Goal: Task Accomplishment & Management: Manage account settings

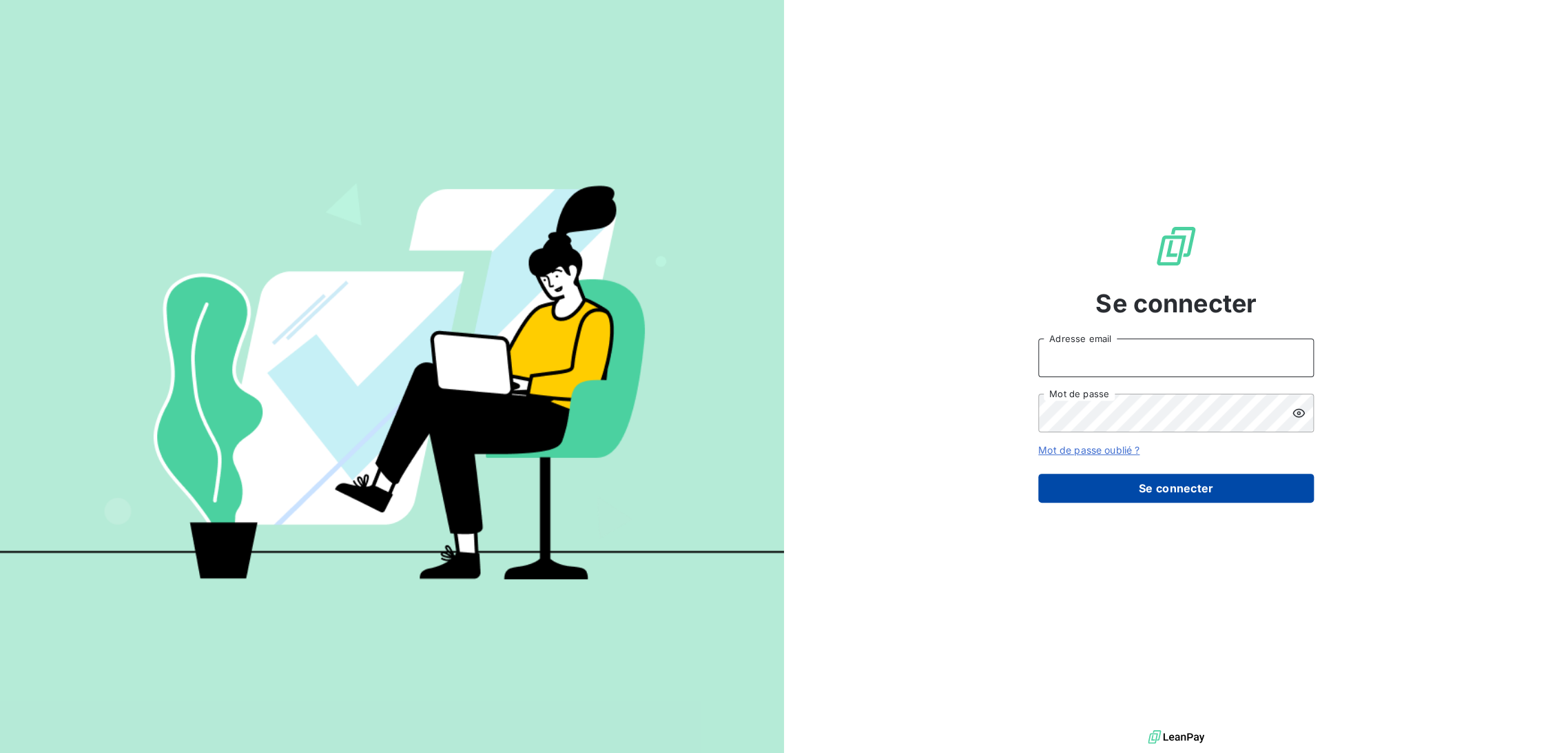
type input "[EMAIL_ADDRESS][DOMAIN_NAME]"
click at [1131, 496] on button "Se connecter" at bounding box center [1175, 488] width 276 height 29
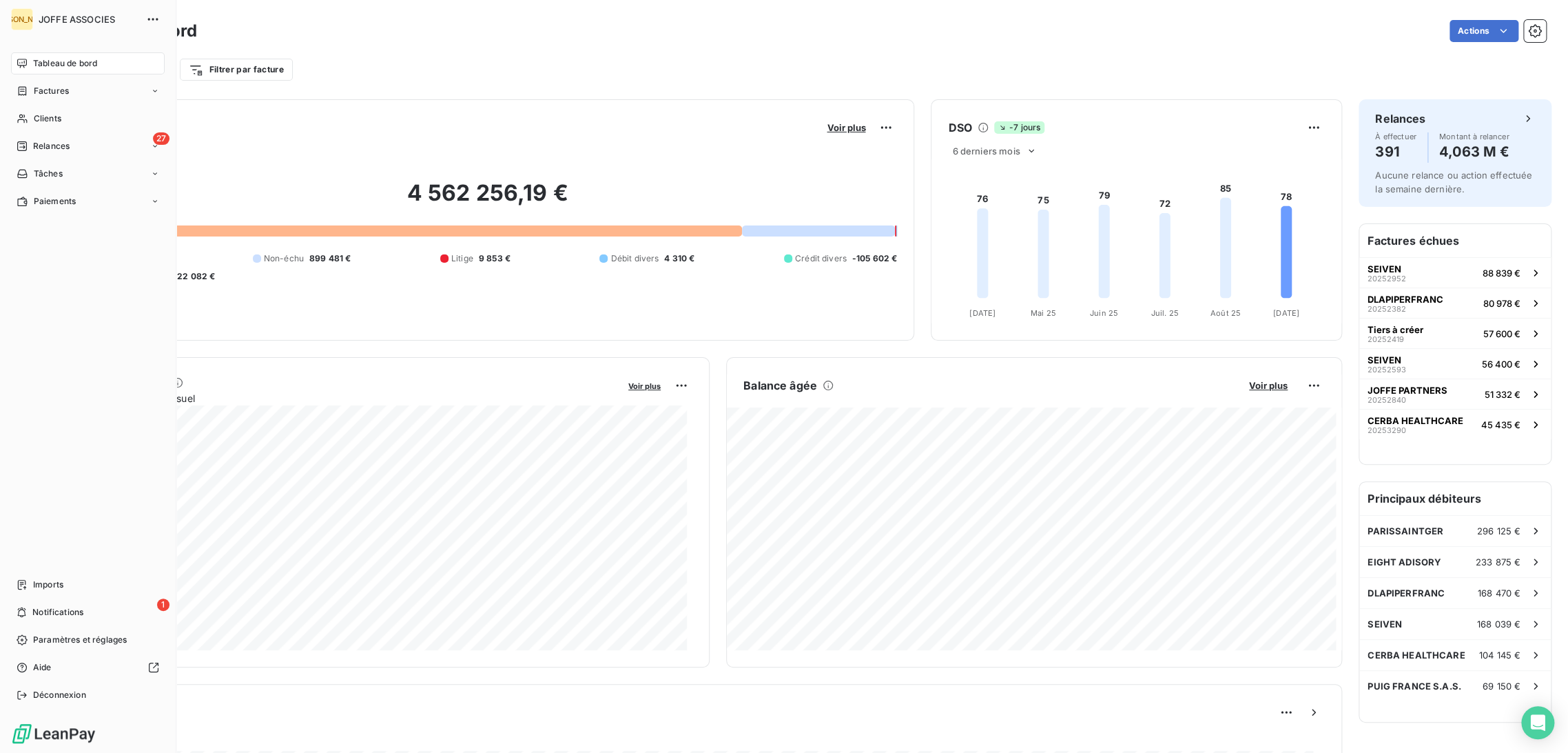
click at [2, 98] on div "JA [PERSON_NAME] ASSOCIES Tableau de bord Factures Clients 27 Relances Tâches P…" at bounding box center [88, 376] width 176 height 753
click at [34, 93] on span "Factures" at bounding box center [51, 90] width 35 height 12
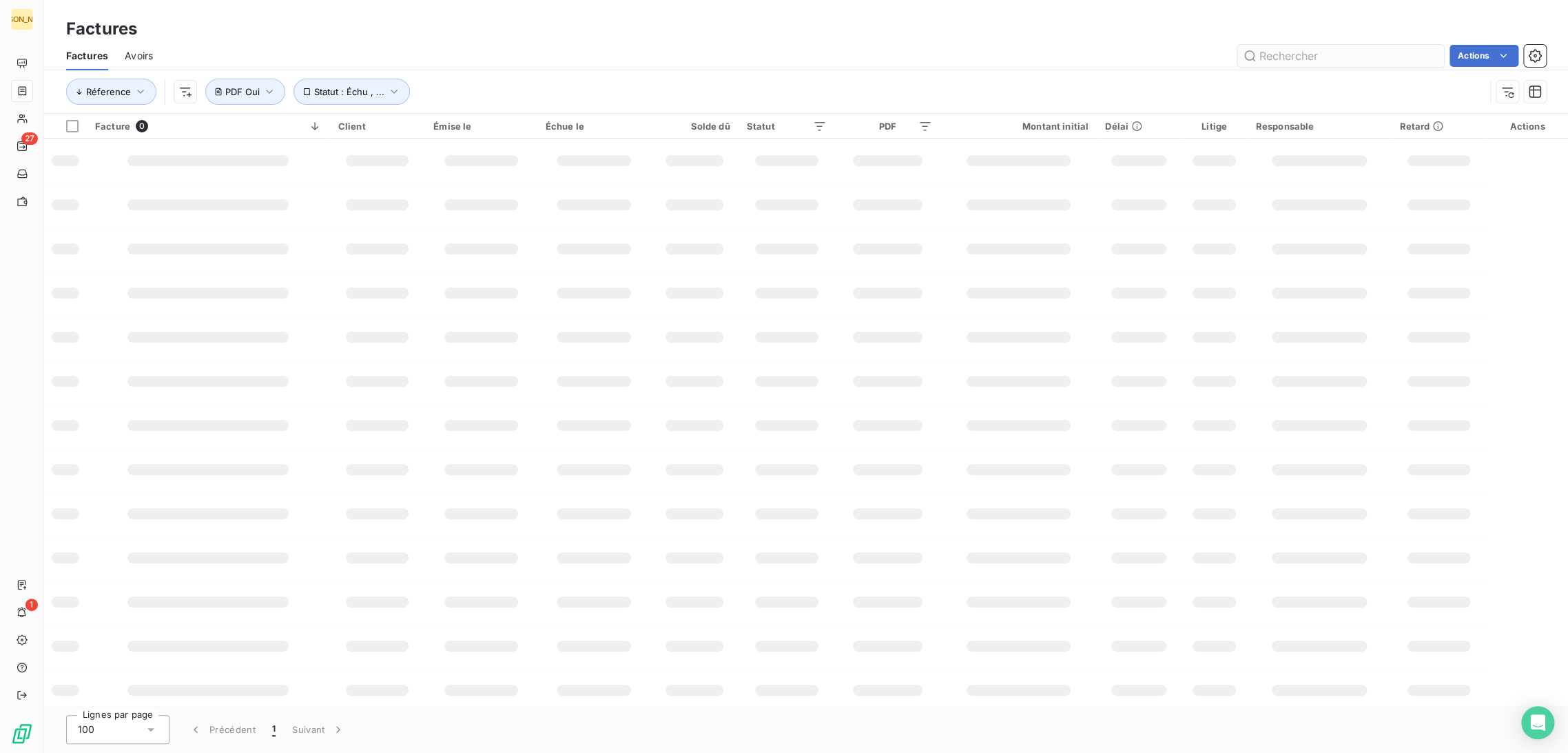
click at [1274, 51] on input "text" at bounding box center [1340, 55] width 206 height 22
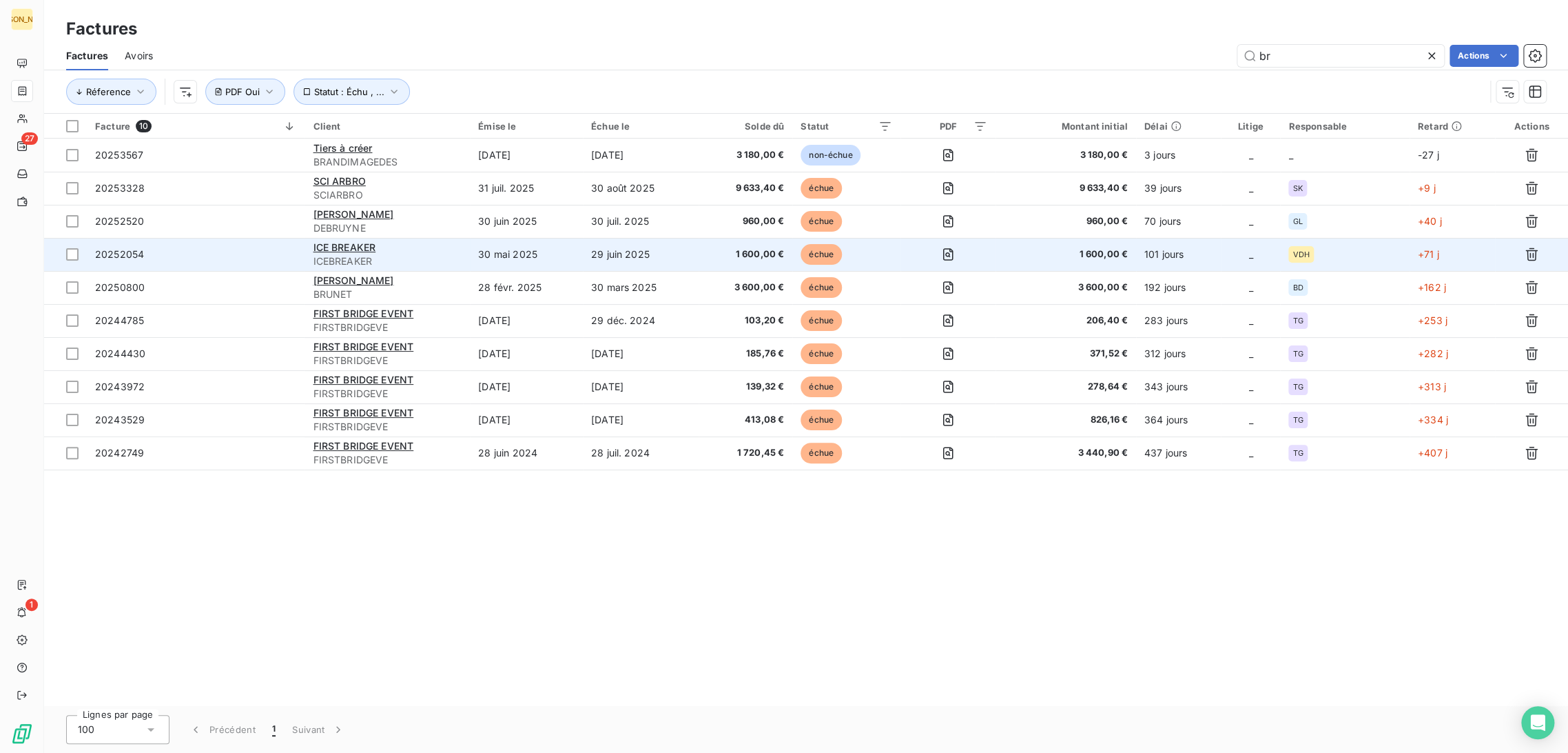
type input "br"
click at [396, 255] on span "ICEBREAKER" at bounding box center [387, 261] width 149 height 14
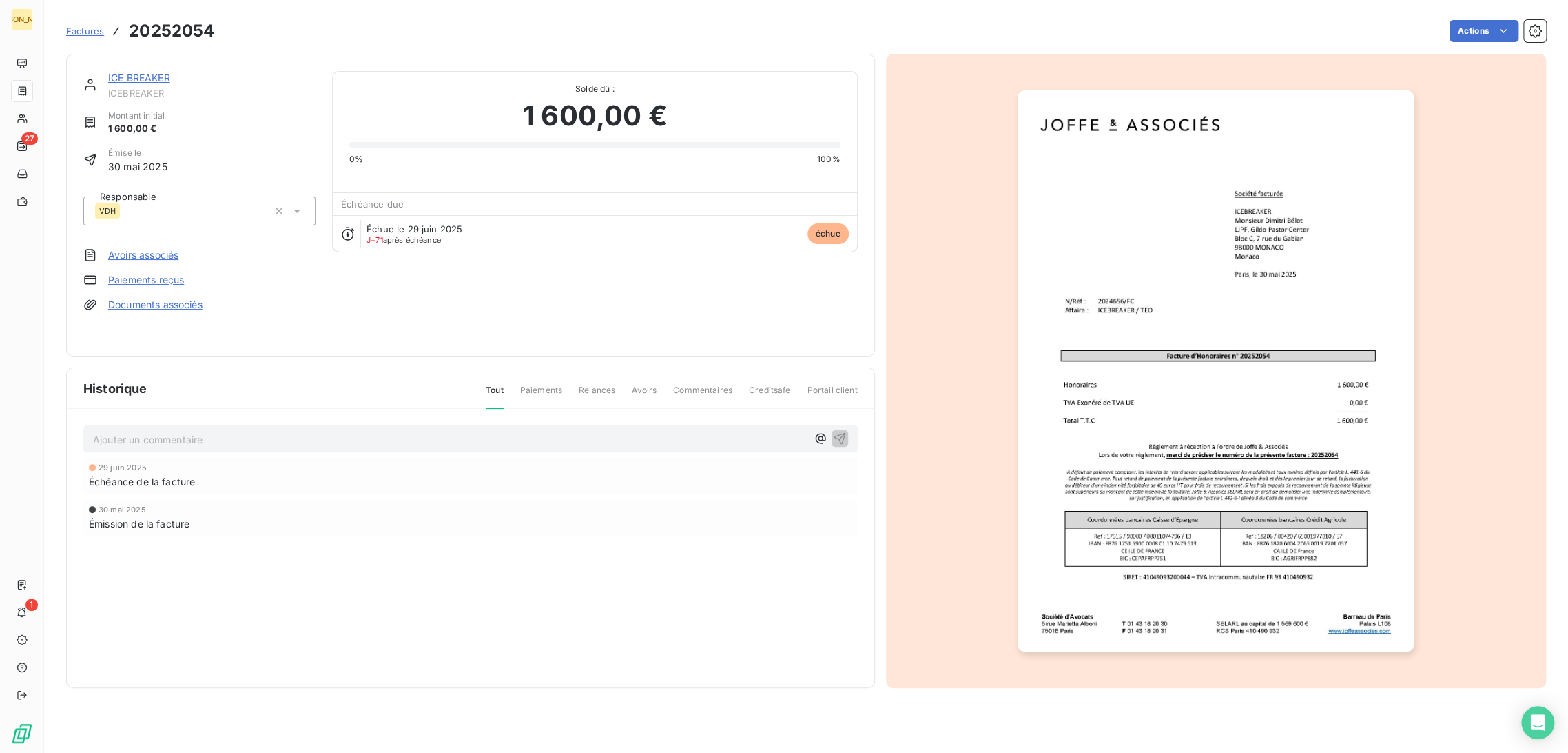
click at [144, 77] on link "ICE BREAKER" at bounding box center [139, 77] width 62 height 11
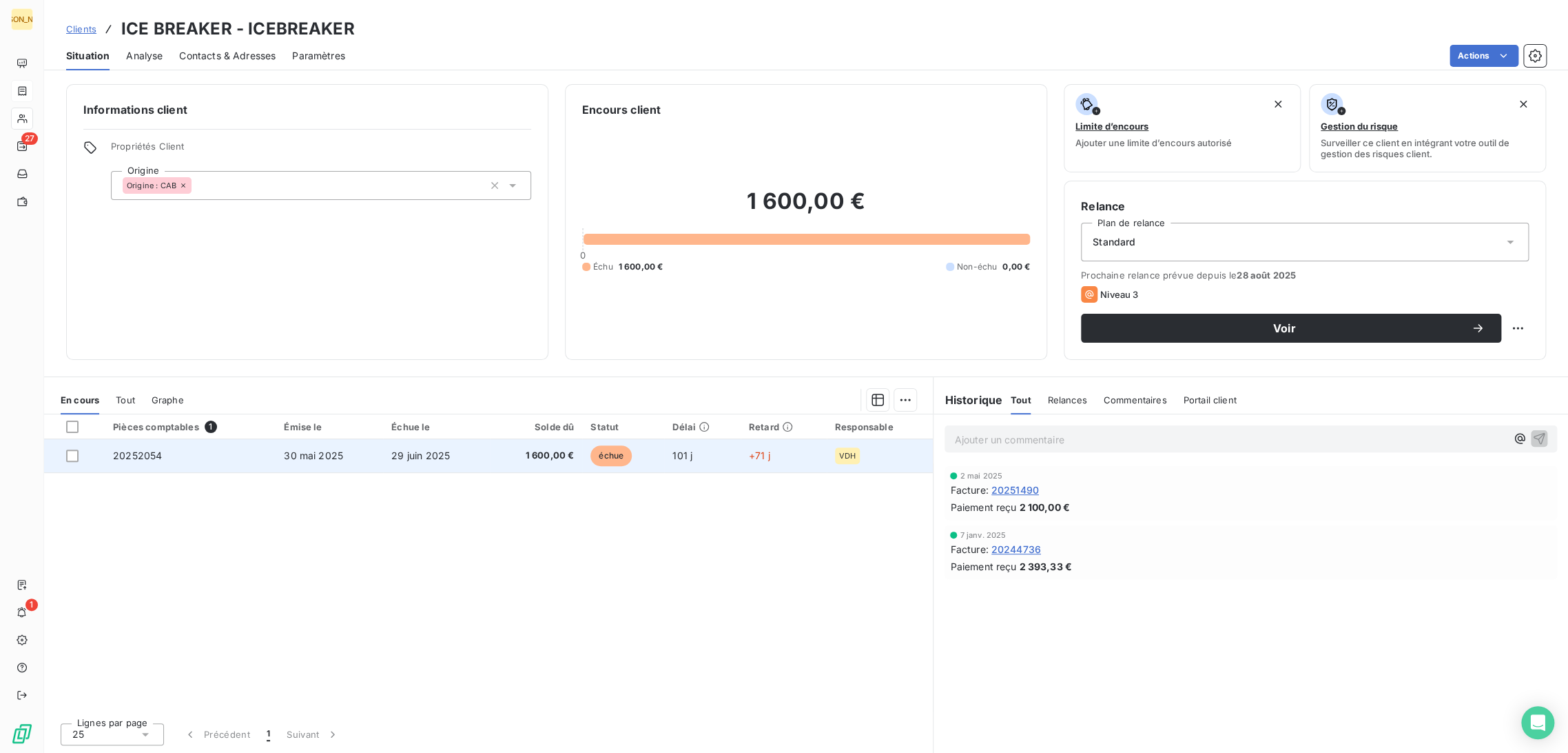
click at [443, 459] on span "29 juin 2025" at bounding box center [420, 455] width 59 height 11
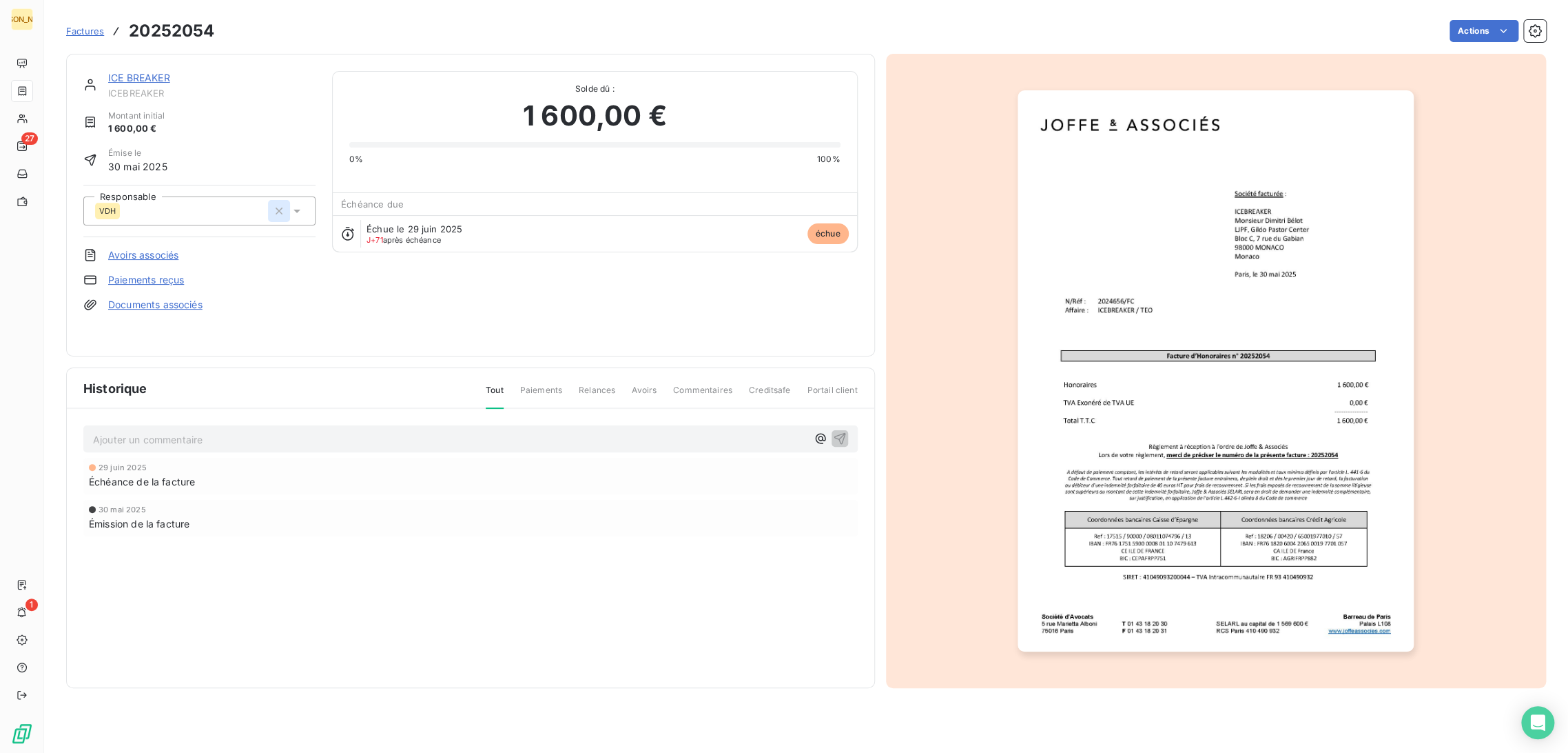
click at [276, 214] on icon "button" at bounding box center [279, 211] width 7 height 7
click at [208, 215] on input "text" at bounding box center [167, 211] width 138 height 12
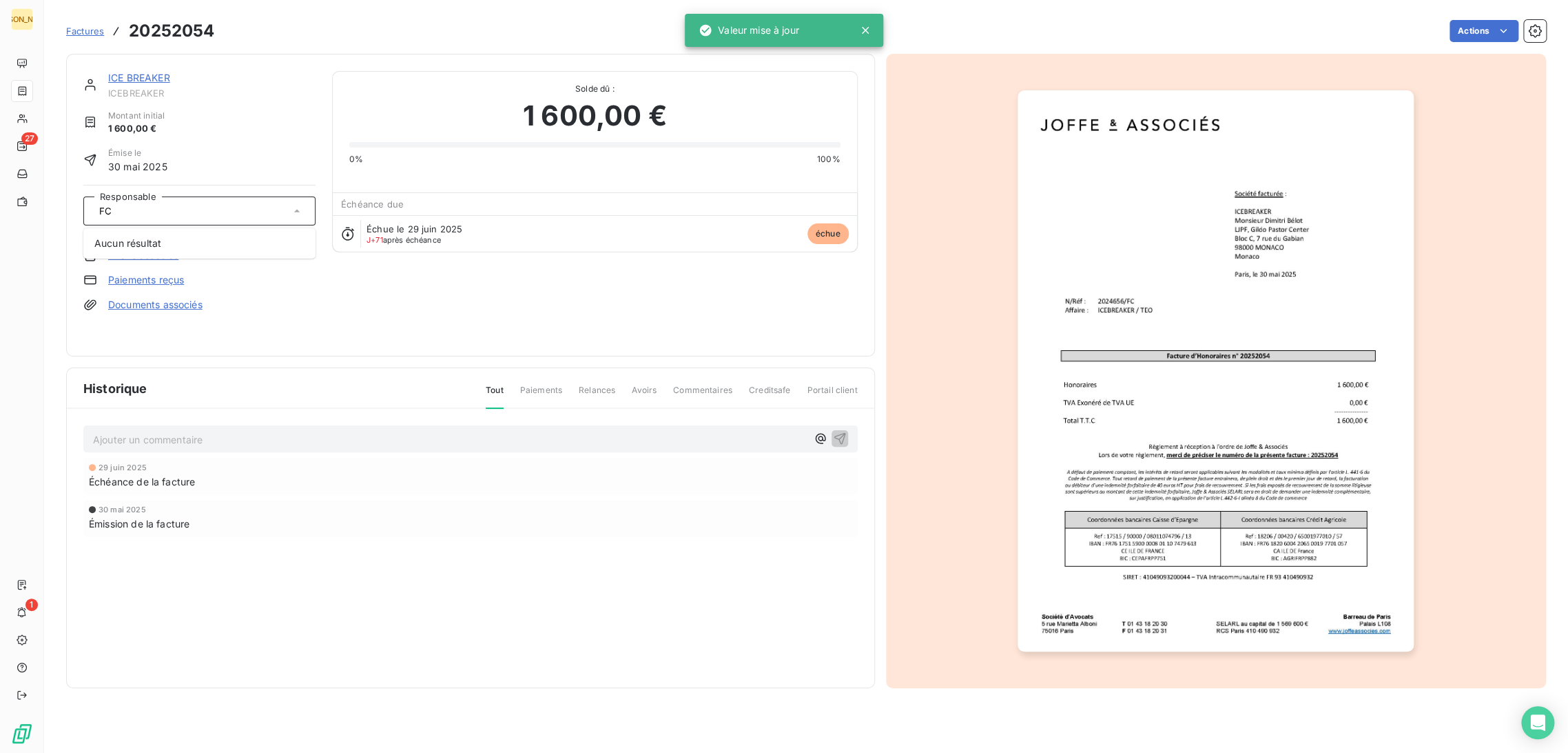
type input "F"
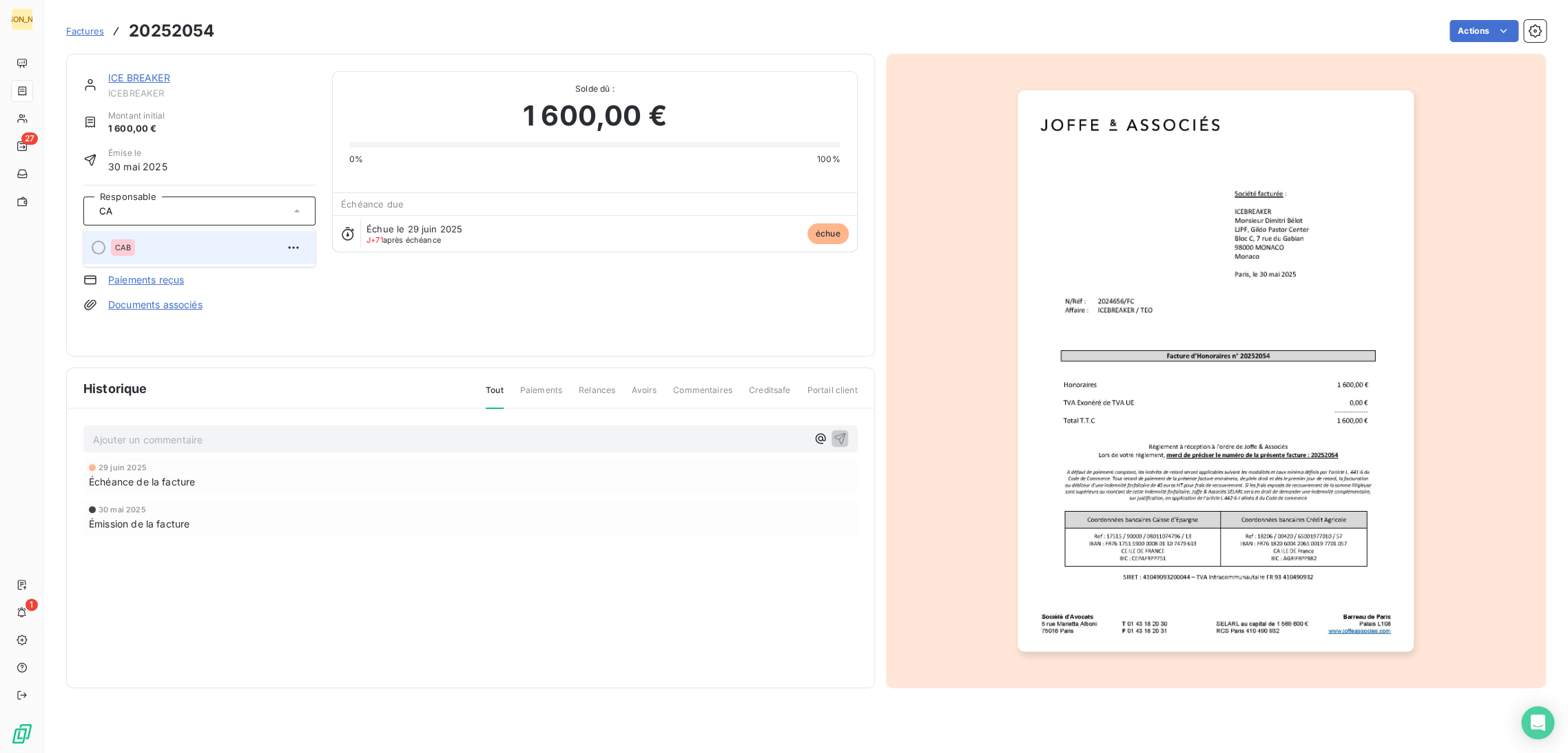
type input "CA"
click at [150, 237] on div "CAB" at bounding box center [207, 247] width 193 height 22
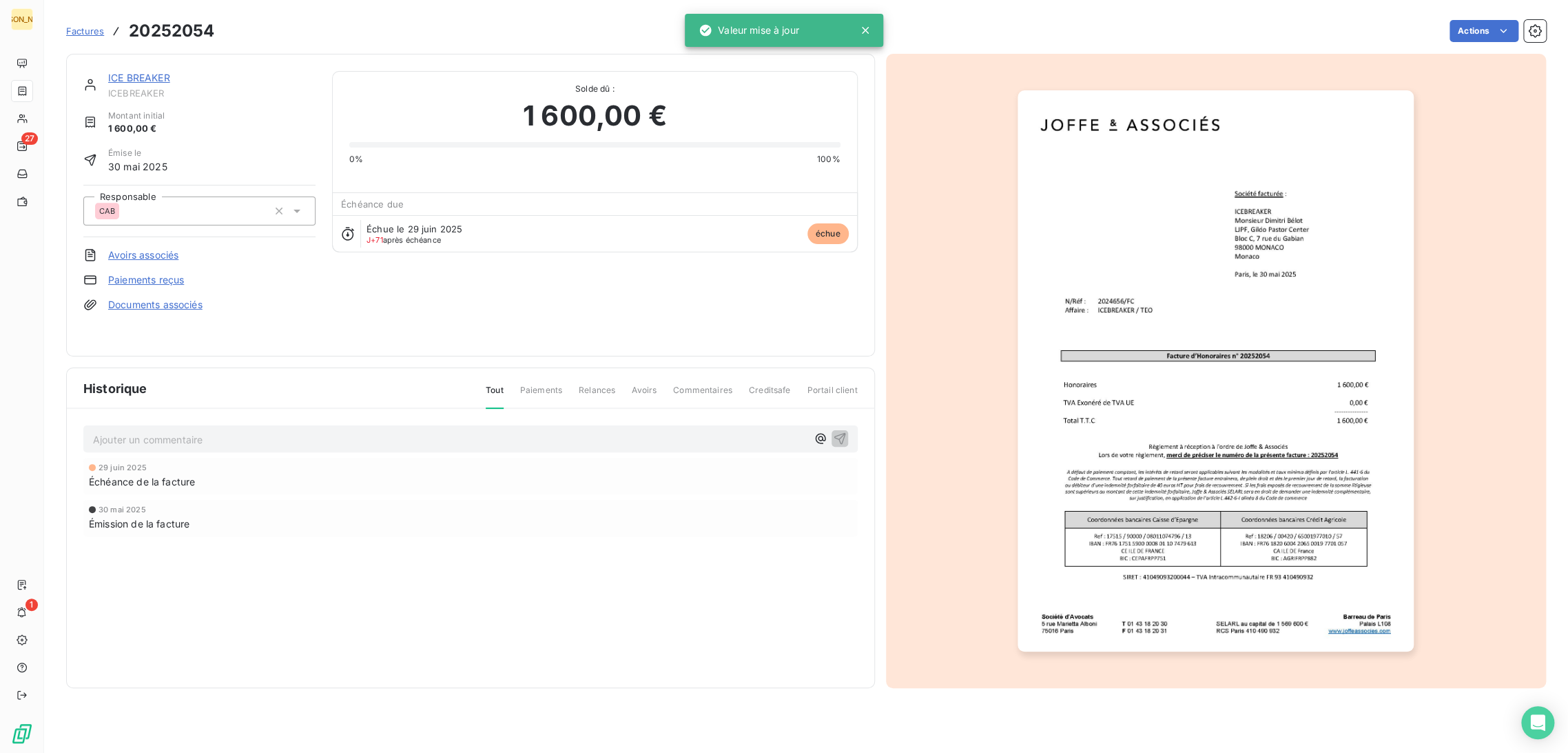
drag, startPoint x: 242, startPoint y: 175, endPoint x: 255, endPoint y: 169, distance: 14.3
click at [244, 175] on div "ICE BREAKER ICEBREAKER Montant initial 1 600,00 € Émise le [DATE] Responsable C…" at bounding box center [200, 205] width 232 height 268
click at [159, 79] on link "ICE BREAKER" at bounding box center [139, 77] width 62 height 11
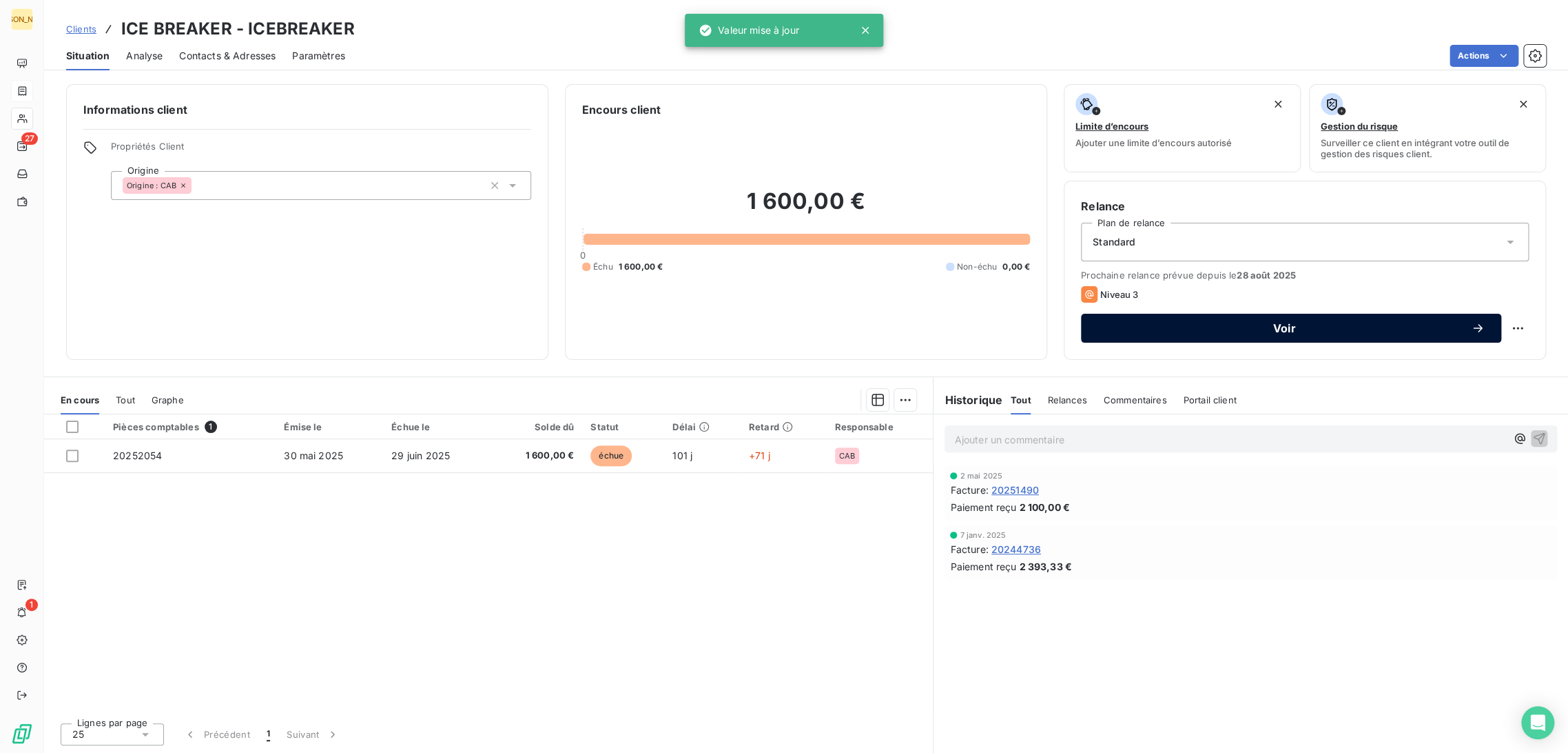
click at [1166, 330] on span "Voir" at bounding box center [1284, 329] width 373 height 11
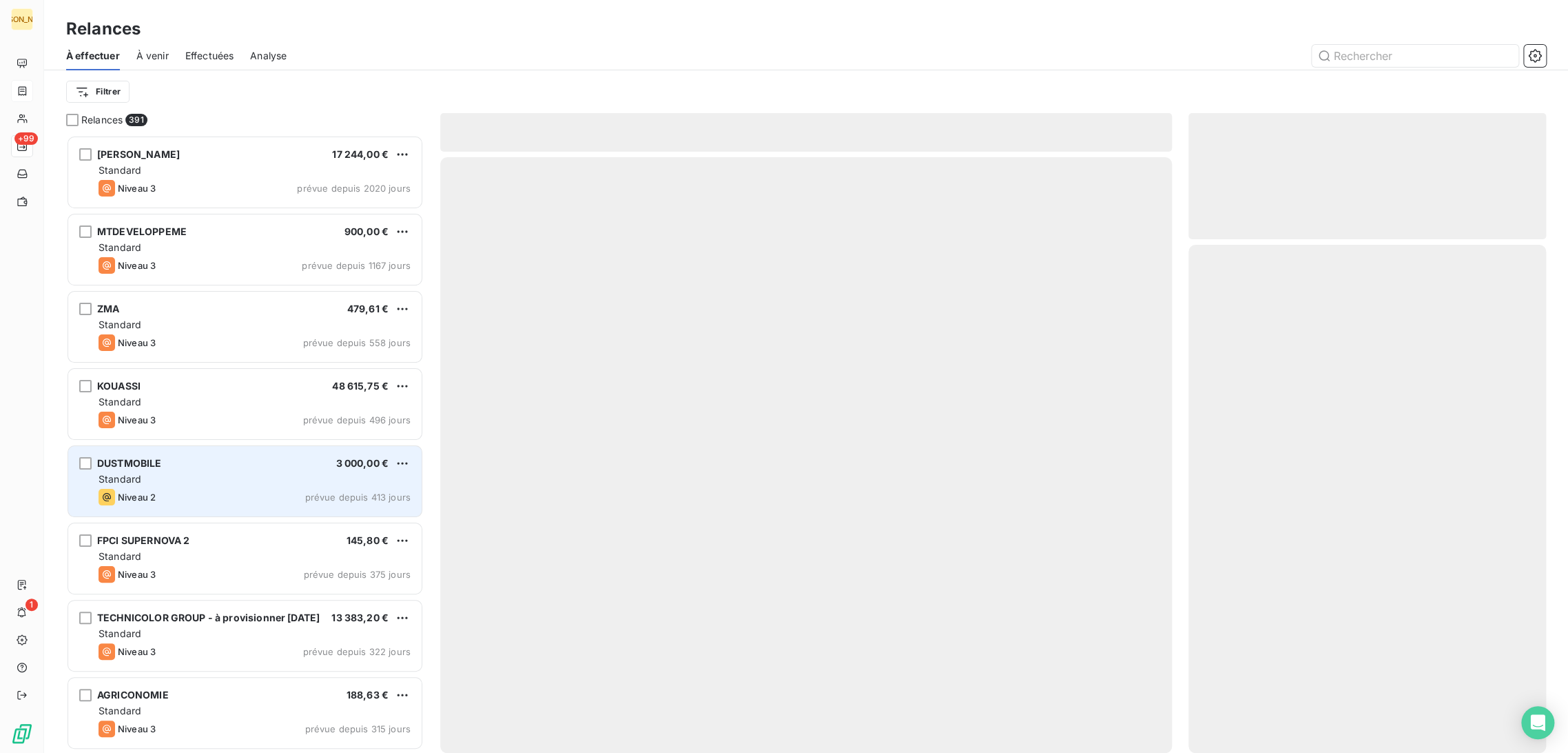
scroll to position [606, 345]
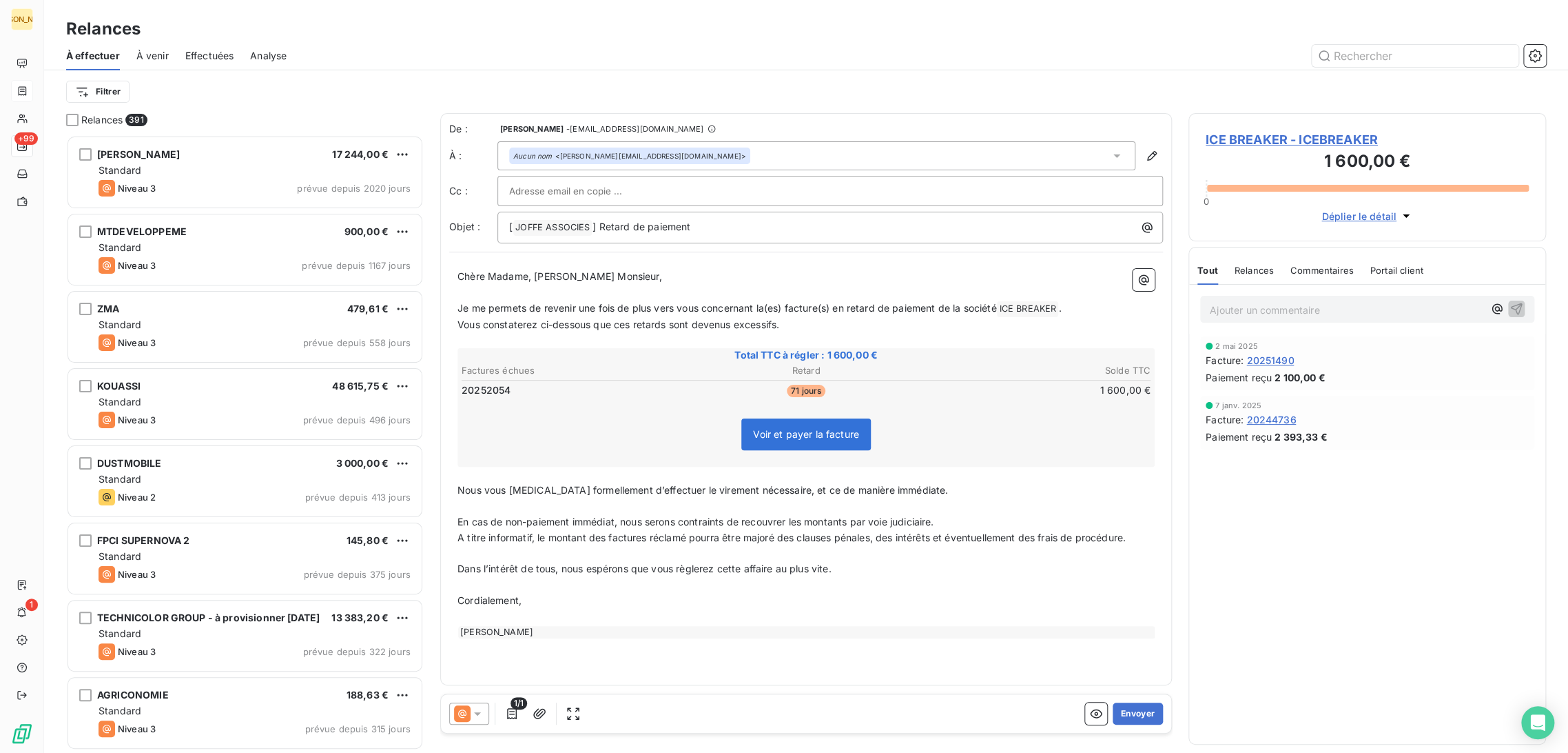
click at [541, 292] on p "﻿" at bounding box center [806, 292] width 697 height 15
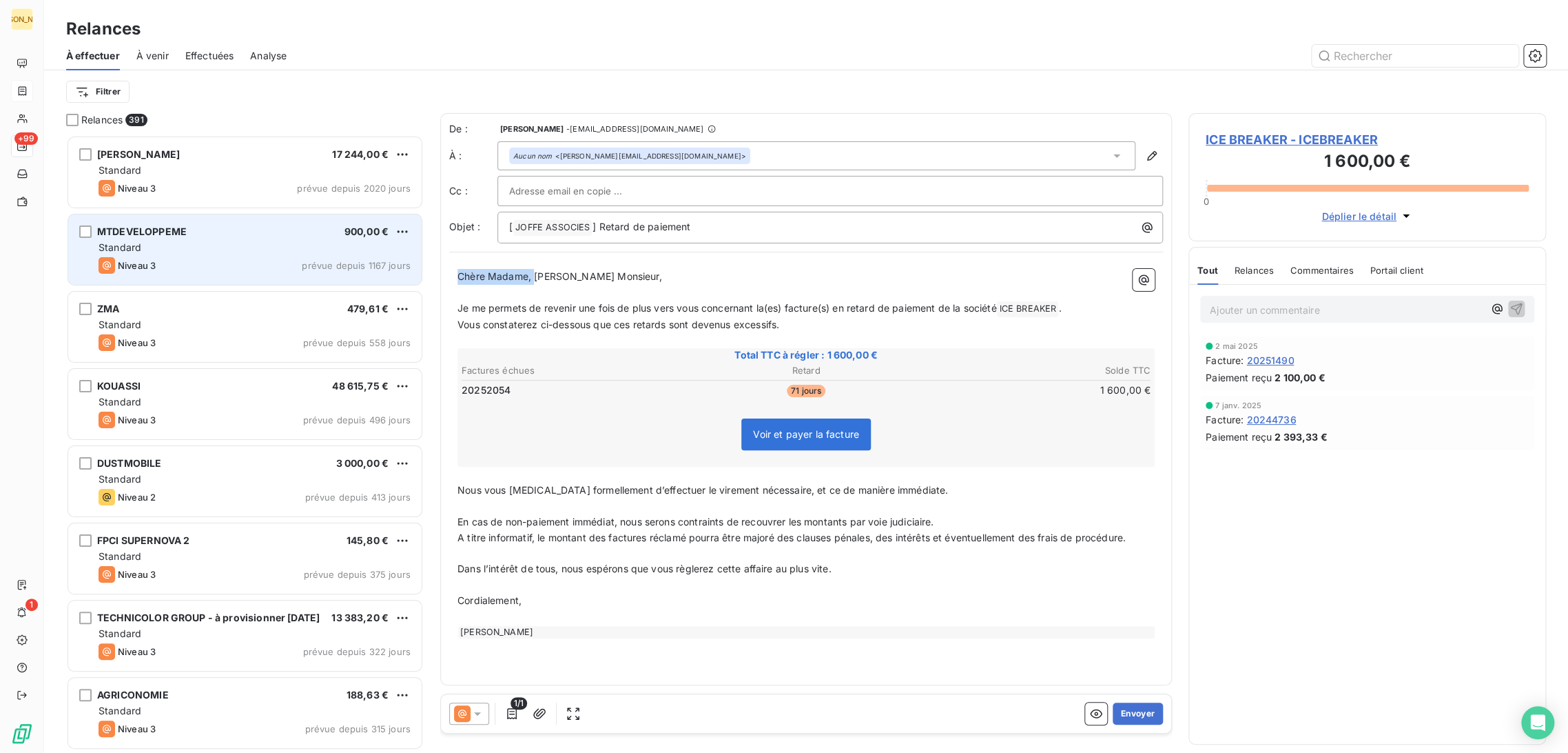
drag, startPoint x: 509, startPoint y: 272, endPoint x: 418, endPoint y: 285, distance: 91.9
click at [414, 276] on div "Relances 391 [PERSON_NAME] 17 244,00 € Standard Niveau 3 prévue depuis 2020 jou…" at bounding box center [806, 433] width 1524 height 640
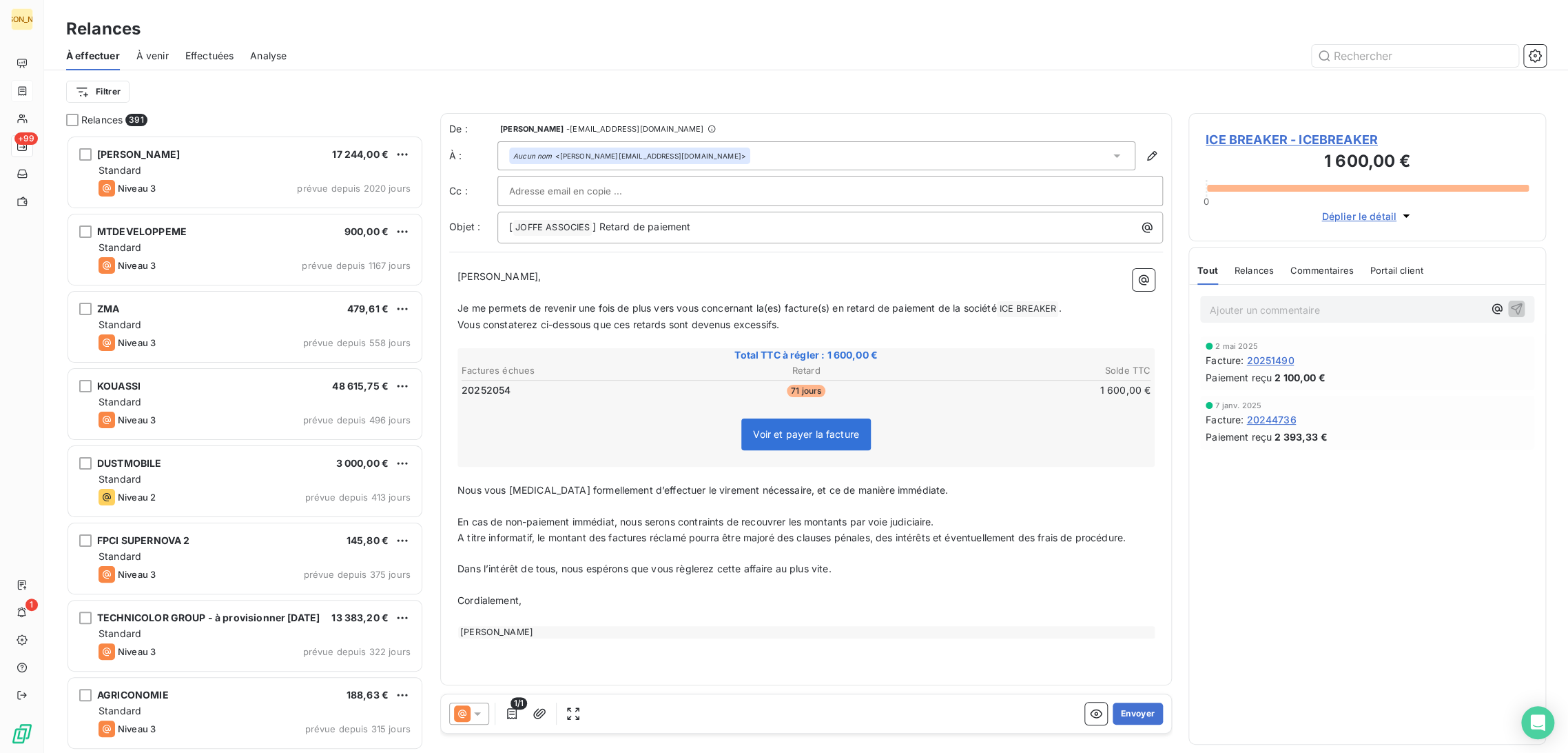
click at [467, 310] on span "Je me permets de revenir une fois de plus vers vous concernant la(es) facture(s…" at bounding box center [727, 307] width 539 height 11
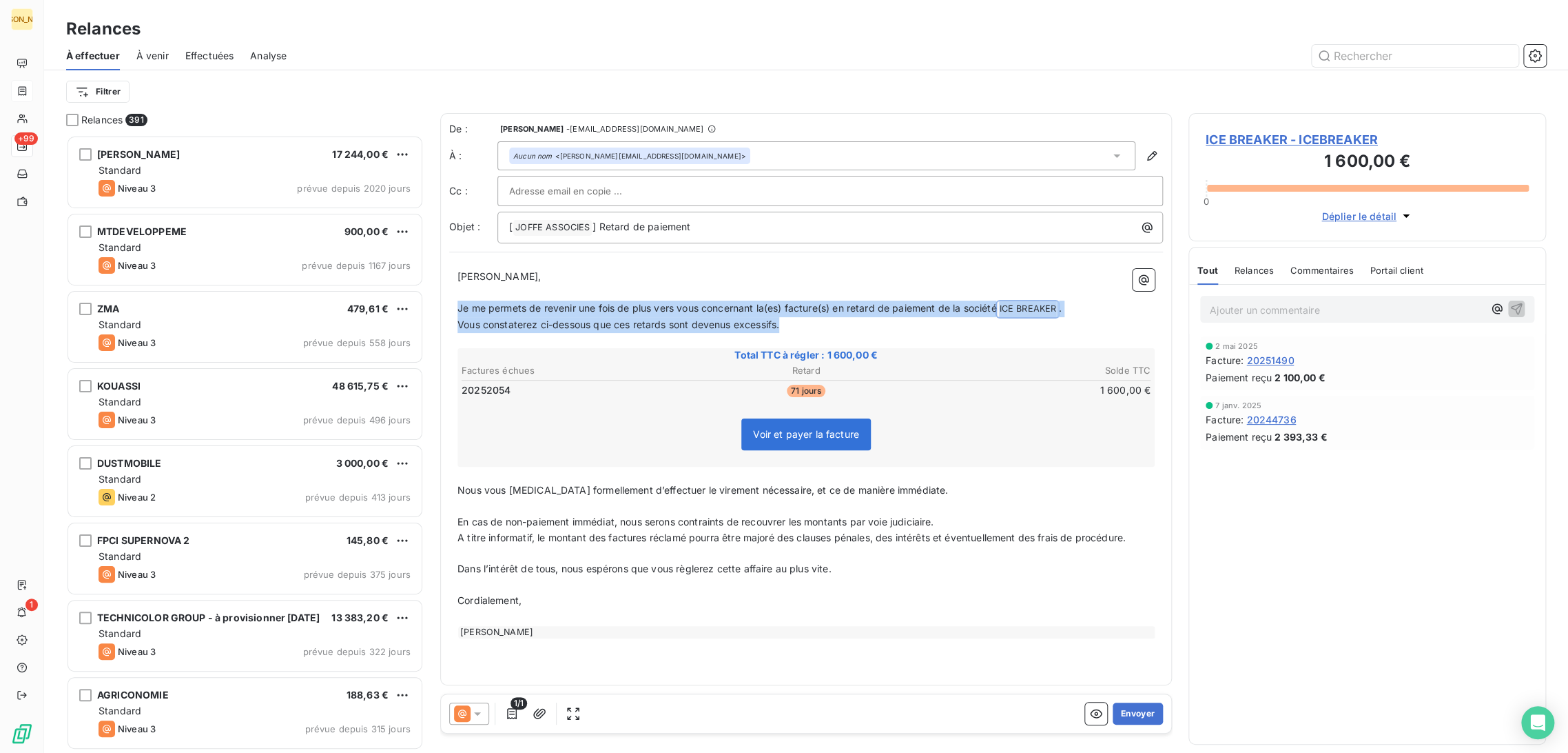
drag, startPoint x: 463, startPoint y: 307, endPoint x: 832, endPoint y: 319, distance: 369.2
click at [832, 319] on div "[PERSON_NAME] Monsieur, ﻿ Je me permets de revenir une fois de plus vers vous c…" at bounding box center [806, 454] width 697 height 369
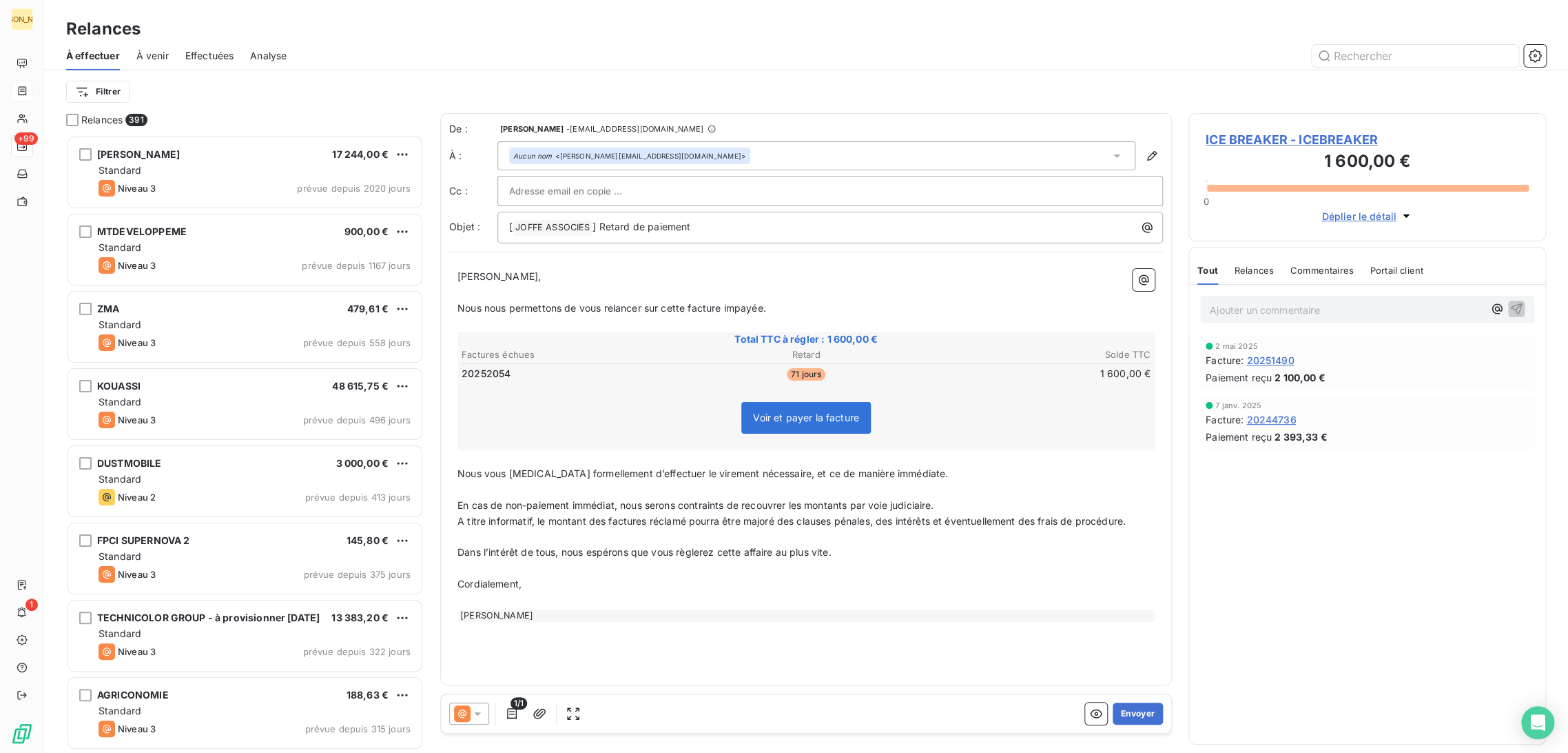
drag, startPoint x: 529, startPoint y: 494, endPoint x: 493, endPoint y: 485, distance: 37.1
click at [527, 493] on p "﻿" at bounding box center [806, 489] width 697 height 15
click at [453, 472] on div "[PERSON_NAME] Monsieur, ﻿ Nous nous permettons de vous relancer sur cette factu…" at bounding box center [806, 445] width 714 height 369
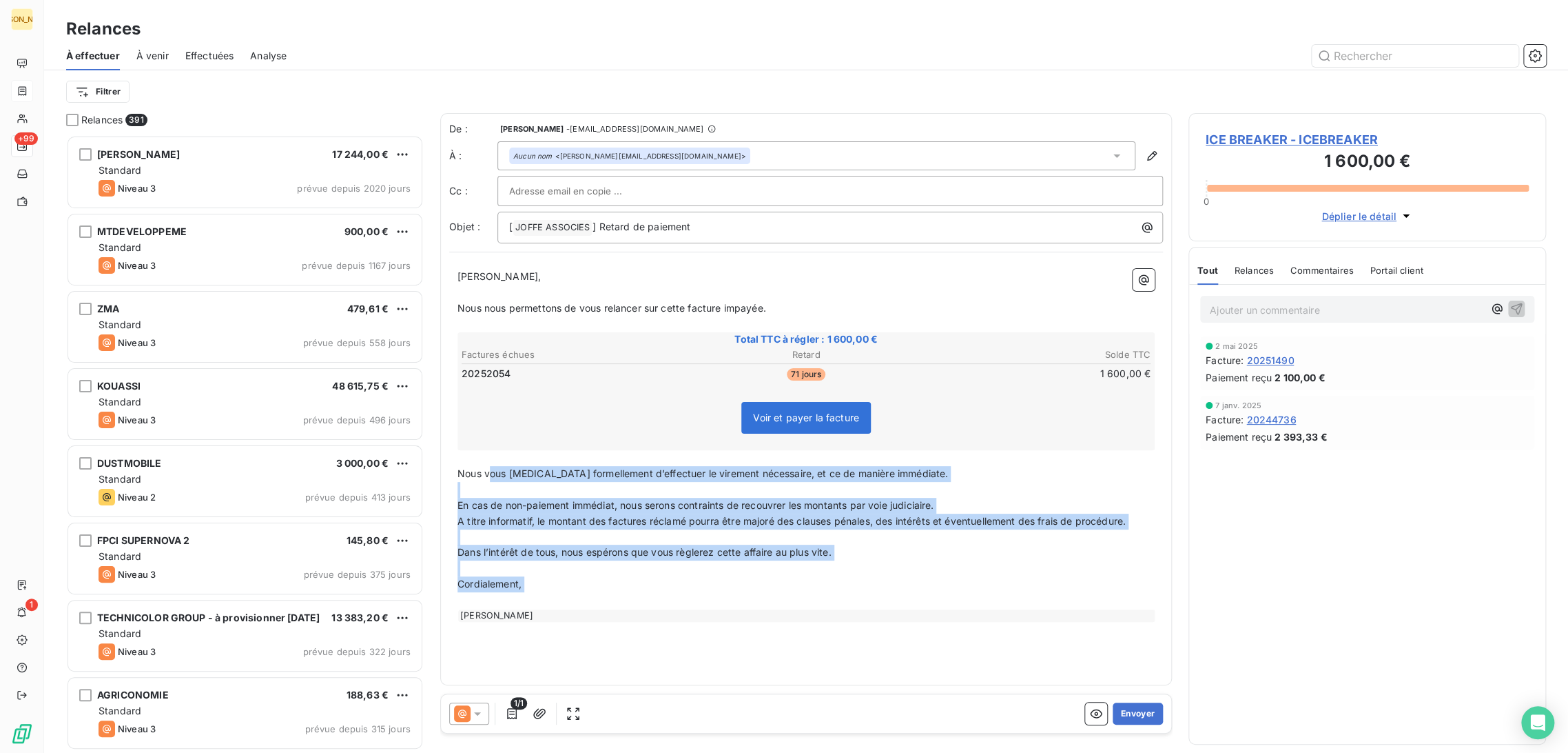
drag, startPoint x: 490, startPoint y: 472, endPoint x: 627, endPoint y: 640, distance: 216.8
click at [627, 640] on div "De : [PERSON_NAME] - [EMAIL_ADDRESS][DOMAIN_NAME] À : Aucun nom <[PERSON_NAME][…" at bounding box center [806, 399] width 732 height 572
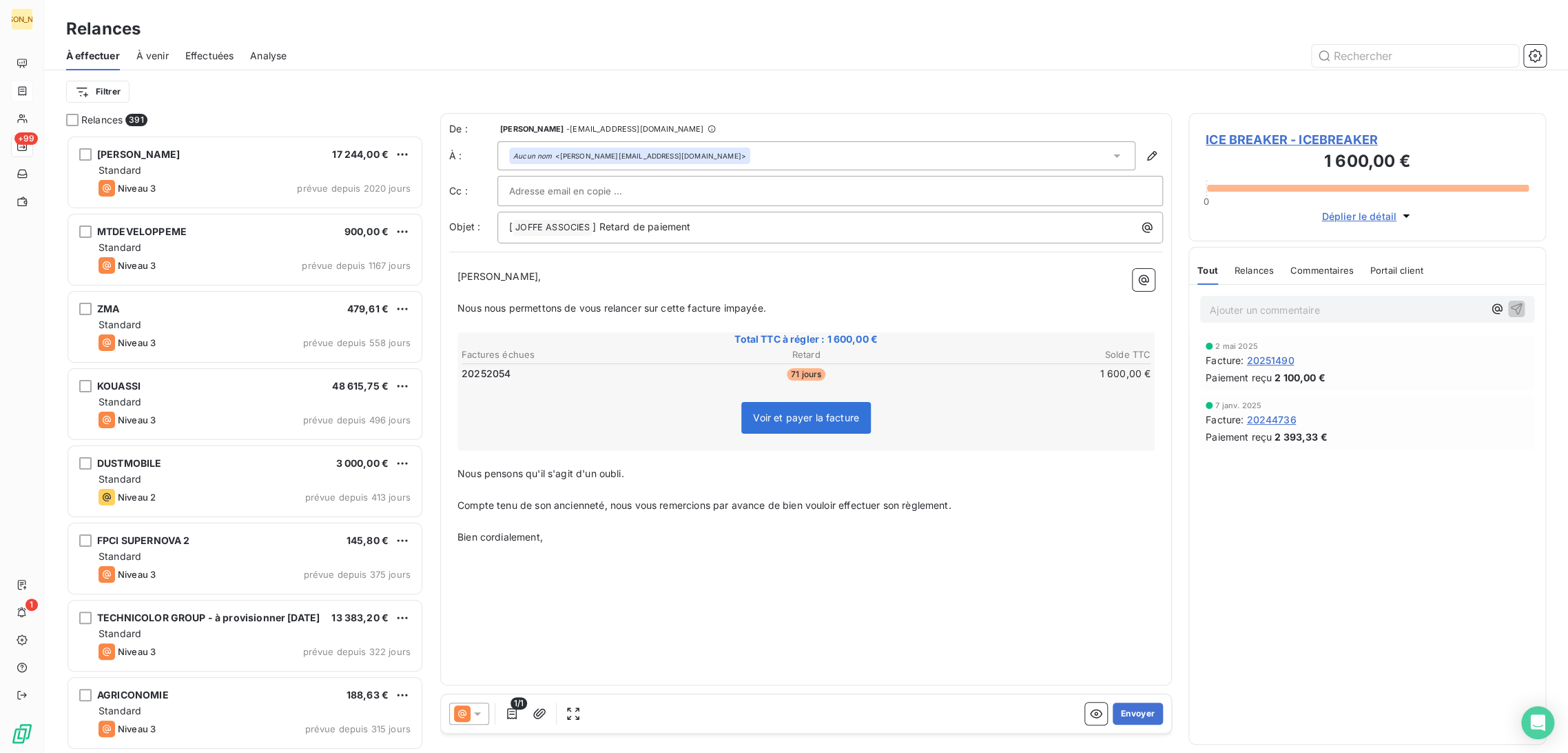
click at [554, 533] on p "Bien cordialement," at bounding box center [806, 537] width 697 height 15
click at [1127, 713] on button "Envoyer" at bounding box center [1138, 713] width 50 height 22
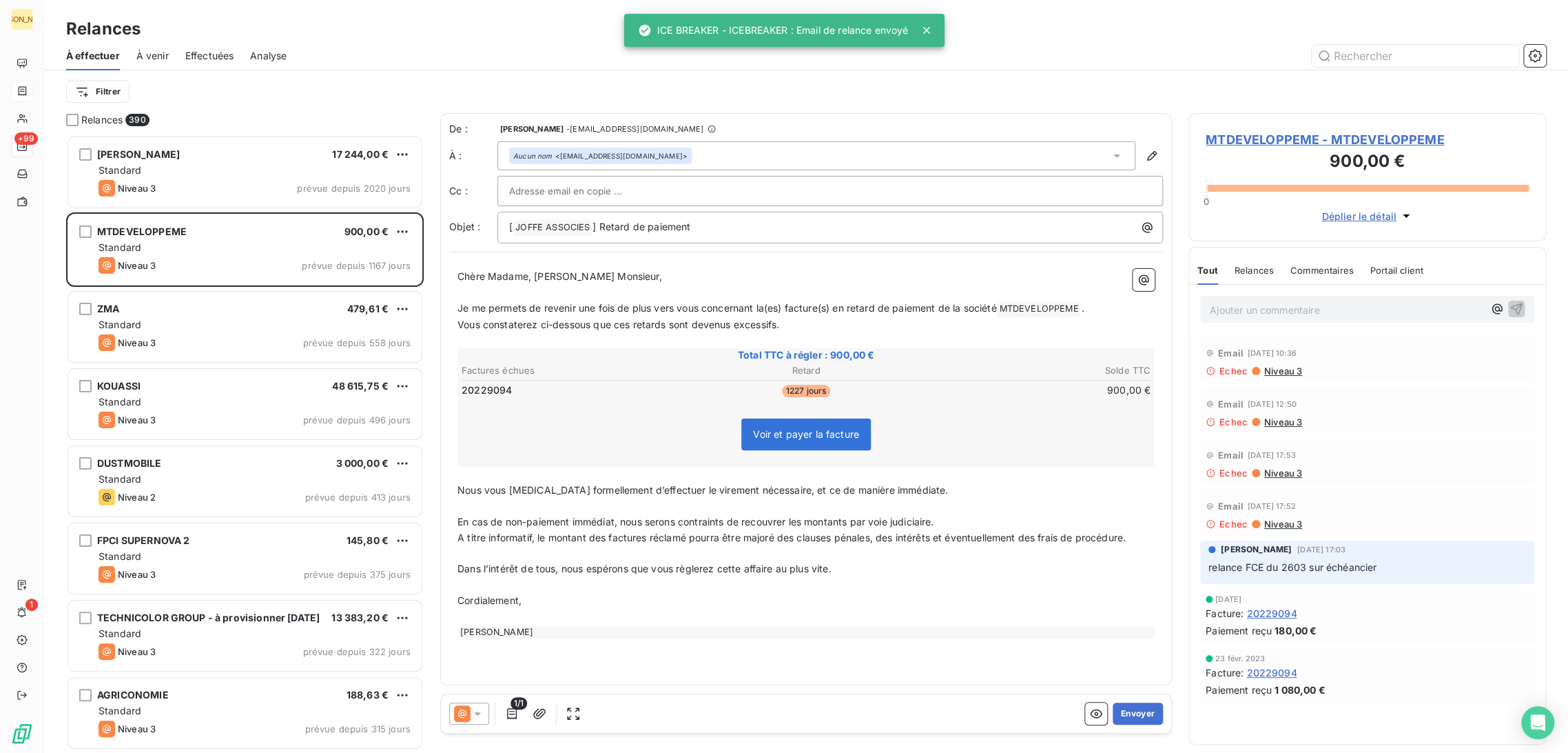
drag, startPoint x: 261, startPoint y: 54, endPoint x: 210, endPoint y: 61, distance: 51.5
click at [261, 54] on span "Analyse" at bounding box center [268, 55] width 37 height 14
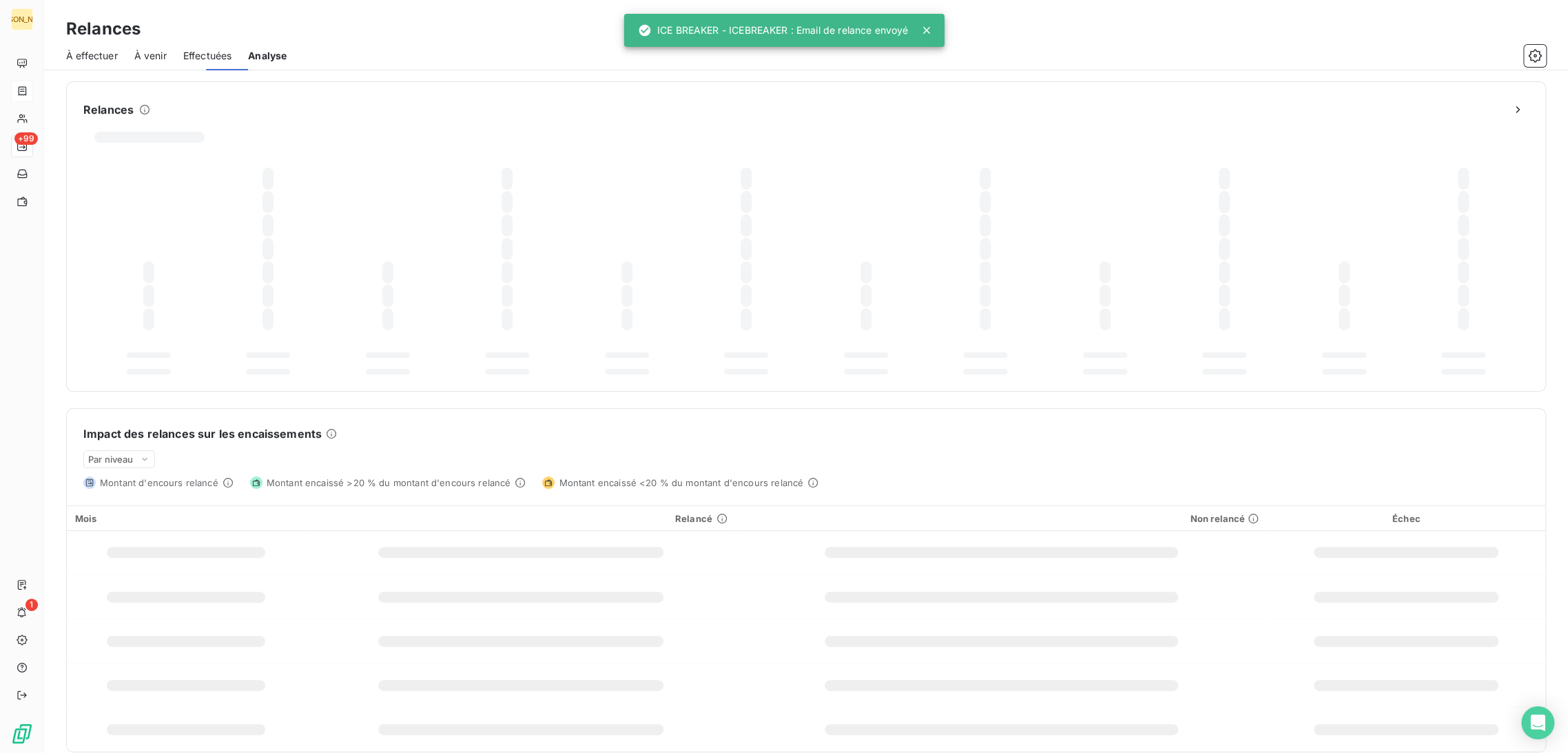
click at [210, 59] on span "Effectuées" at bounding box center [207, 55] width 49 height 14
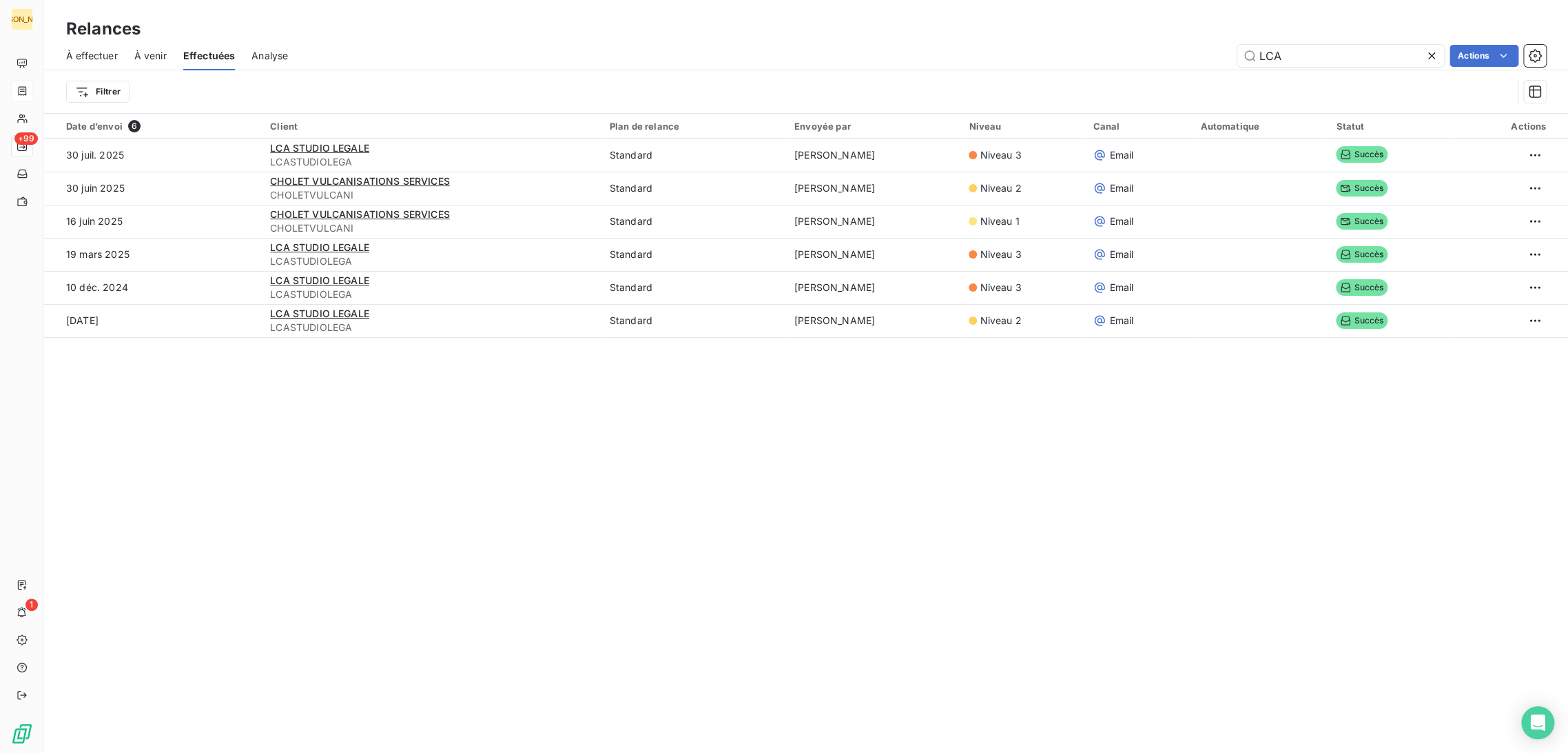
drag, startPoint x: 1282, startPoint y: 54, endPoint x: 1201, endPoint y: 50, distance: 81.1
click at [1201, 50] on div "LCA Actions" at bounding box center [925, 55] width 1241 height 22
